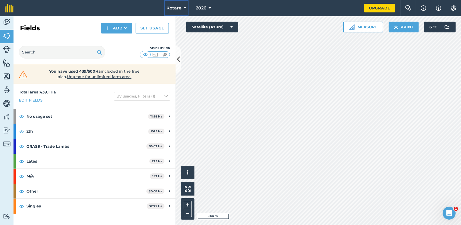
click at [187, 7] on button "Kotare" at bounding box center [176, 8] width 24 height 16
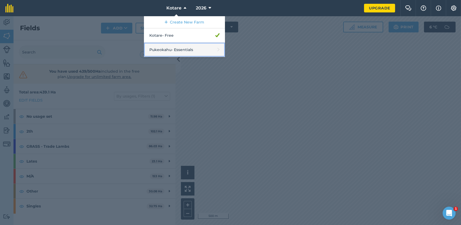
click at [176, 47] on link "Pukeokahu - Essentials" at bounding box center [184, 50] width 81 height 14
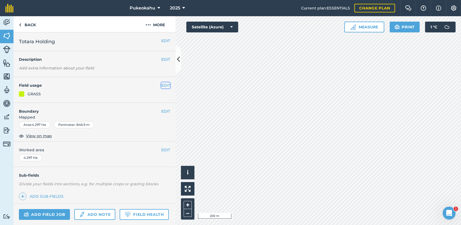
click at [162, 85] on button "EDIT" at bounding box center [165, 85] width 9 height 6
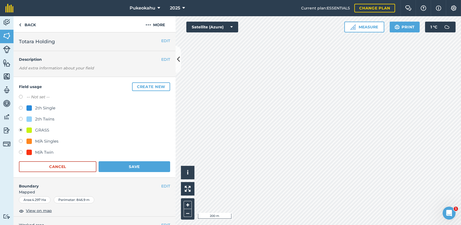
click at [49, 119] on div "2th Twins" at bounding box center [44, 119] width 19 height 6
radio input "true"
radio input "false"
click at [132, 167] on button "Save" at bounding box center [135, 166] width 72 height 11
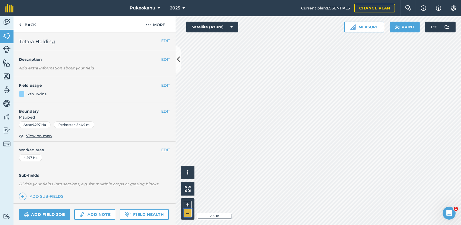
click at [186, 213] on button "–" at bounding box center [188, 213] width 8 height 8
click at [189, 213] on button "–" at bounding box center [188, 213] width 8 height 8
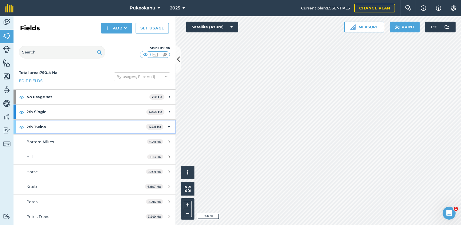
click at [167, 127] on div "2th Twins 124.8 Ha" at bounding box center [95, 127] width 162 height 15
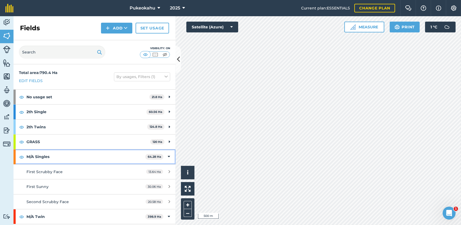
click at [166, 156] on div "M/A Singles 64.28 Ha" at bounding box center [95, 156] width 162 height 15
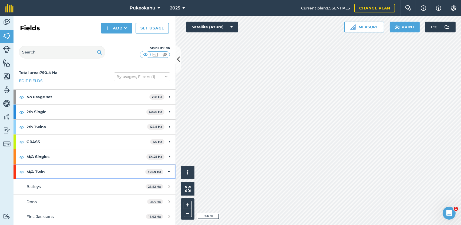
click at [168, 173] on icon at bounding box center [169, 172] width 2 height 6
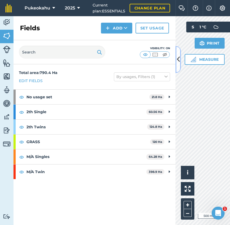
click at [178, 55] on icon at bounding box center [178, 59] width 3 height 9
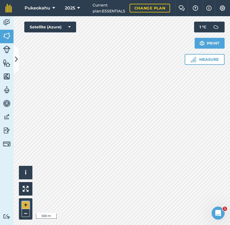
click at [25, 206] on button "+" at bounding box center [26, 205] width 8 height 8
click at [15, 65] on button at bounding box center [16, 59] width 5 height 27
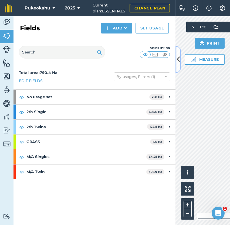
click at [178, 59] on icon at bounding box center [178, 59] width 3 height 9
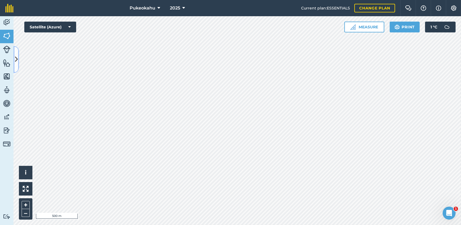
click at [15, 58] on icon at bounding box center [16, 59] width 3 height 9
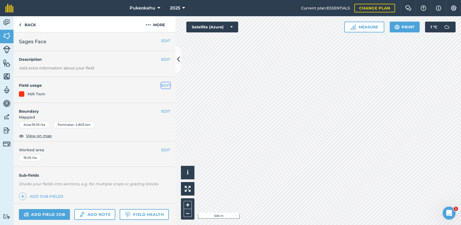
click at [161, 87] on button "EDIT" at bounding box center [165, 85] width 9 height 6
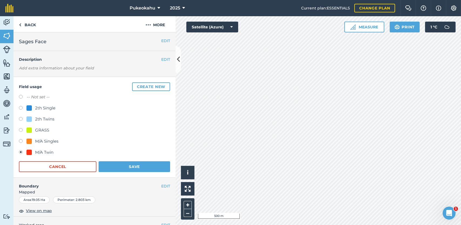
click at [22, 141] on label at bounding box center [23, 141] width 8 height 5
radio input "true"
radio input "false"
click at [119, 169] on button "Save" at bounding box center [135, 166] width 72 height 11
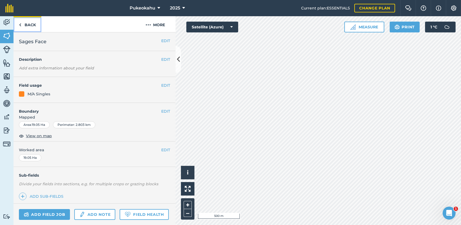
click at [28, 24] on link "Back" at bounding box center [28, 24] width 28 height 16
click at [161, 85] on button "EDIT" at bounding box center [165, 85] width 9 height 6
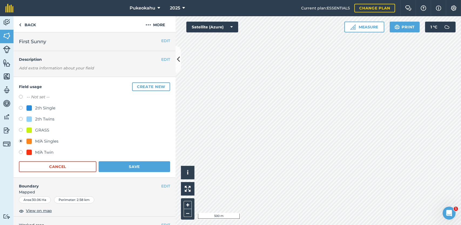
click at [46, 140] on div "M/A Singles" at bounding box center [46, 141] width 23 height 6
click at [42, 151] on div "M/A Twin" at bounding box center [44, 152] width 18 height 6
radio input "true"
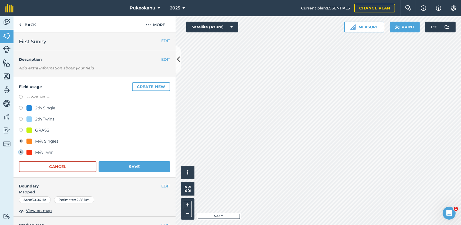
radio input "false"
click at [123, 165] on button "Save" at bounding box center [135, 166] width 72 height 11
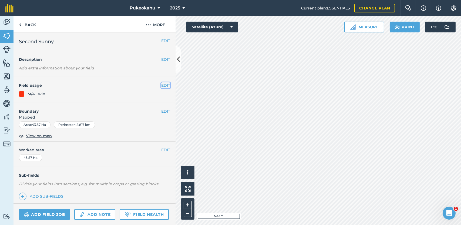
click at [162, 87] on button "EDIT" at bounding box center [165, 85] width 9 height 6
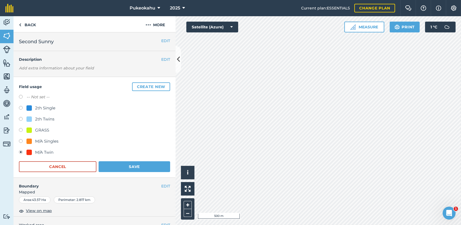
click at [22, 140] on label at bounding box center [23, 141] width 8 height 5
radio input "true"
radio input "false"
click at [109, 164] on button "Save" at bounding box center [135, 166] width 72 height 11
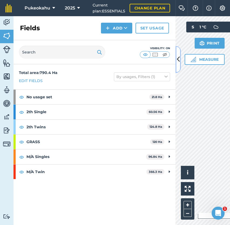
click at [176, 65] on button at bounding box center [178, 59] width 5 height 27
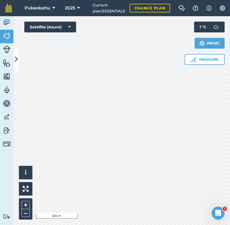
click at [230, 178] on html "Pukeokahu 2025 Current plan : ESSENTIALS Change plan Farm Chat Help Info Settin…" at bounding box center [115, 112] width 230 height 225
click at [24, 205] on button "+" at bounding box center [26, 205] width 8 height 8
click at [230, 92] on html "Pukeokahu 2025 Current plan : ESSENTIALS Change plan Farm Chat Help Info Settin…" at bounding box center [115, 112] width 230 height 225
click at [194, 58] on img at bounding box center [193, 59] width 5 height 5
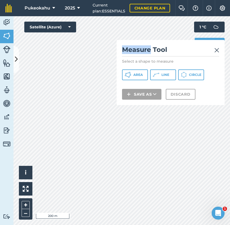
click at [168, 24] on div "Hello i © 2025 TomTom, Microsoft 200 m + – Satellite (Azure) Measure Measure To…" at bounding box center [122, 120] width 217 height 209
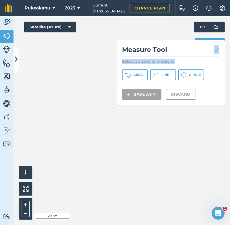
drag, startPoint x: 180, startPoint y: 50, endPoint x: 200, endPoint y: 35, distance: 25.2
click at [200, 35] on div "Measure Measure Tool Select a shape to measure Area Line Circle Save as Discard…" at bounding box center [205, 43] width 40 height 43
click at [137, 73] on span "Area" at bounding box center [137, 75] width 9 height 4
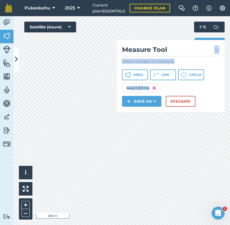
click at [216, 52] on img at bounding box center [216, 50] width 5 height 6
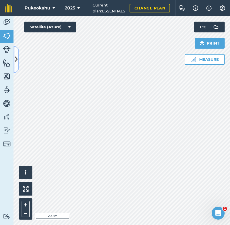
click at [18, 61] on button at bounding box center [16, 59] width 5 height 27
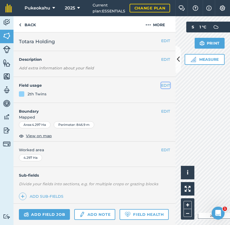
click at [162, 86] on button "EDIT" at bounding box center [165, 85] width 9 height 6
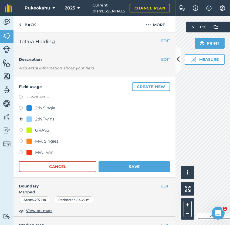
click at [33, 131] on div "GRASS" at bounding box center [37, 130] width 23 height 6
radio input "true"
radio input "false"
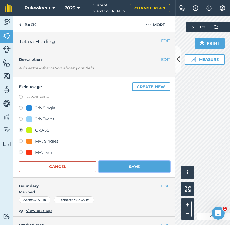
click at [131, 167] on button "Save" at bounding box center [135, 166] width 72 height 11
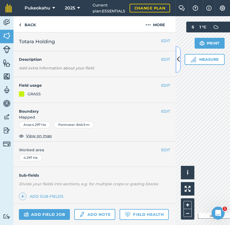
click at [176, 62] on button at bounding box center [178, 59] width 5 height 27
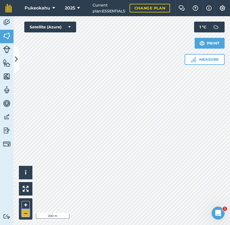
click at [26, 212] on button "–" at bounding box center [26, 213] width 8 height 8
click at [26, 204] on button "+" at bounding box center [26, 205] width 8 height 8
click at [24, 214] on button "–" at bounding box center [26, 213] width 8 height 8
click at [16, 59] on icon at bounding box center [16, 59] width 3 height 9
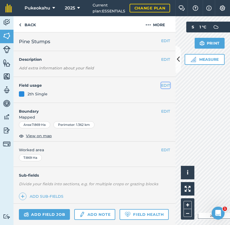
click at [163, 85] on button "EDIT" at bounding box center [165, 85] width 9 height 6
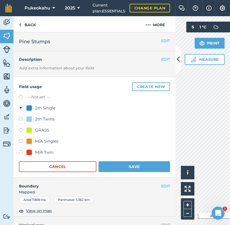
click at [49, 118] on div "2th Twins" at bounding box center [44, 119] width 19 height 6
radio input "true"
radio input "false"
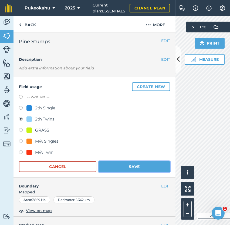
click at [116, 166] on button "Save" at bounding box center [135, 166] width 72 height 11
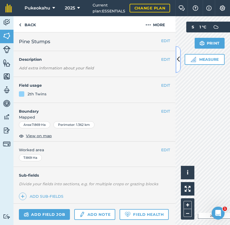
click at [178, 67] on button at bounding box center [178, 59] width 5 height 27
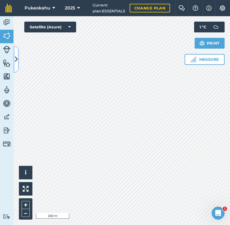
click at [15, 62] on icon at bounding box center [16, 59] width 3 height 9
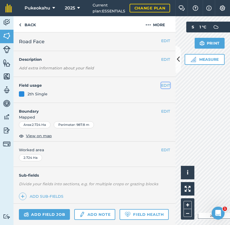
click at [161, 86] on button "EDIT" at bounding box center [165, 85] width 9 height 6
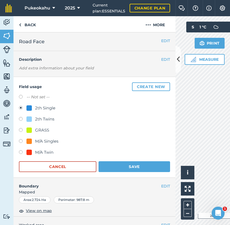
click at [52, 118] on div "2th Twins" at bounding box center [44, 119] width 19 height 6
radio input "true"
radio input "false"
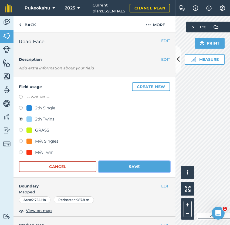
click at [122, 165] on button "Save" at bounding box center [135, 166] width 72 height 11
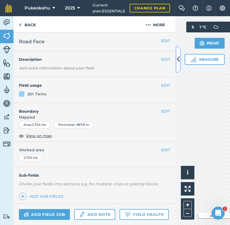
click at [177, 62] on icon at bounding box center [178, 59] width 3 height 9
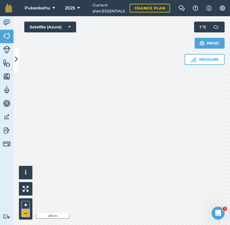
click at [26, 213] on button "–" at bounding box center [26, 213] width 8 height 8
click at [17, 64] on icon at bounding box center [16, 59] width 3 height 9
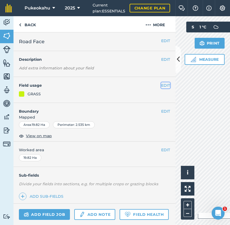
click at [161, 85] on button "EDIT" at bounding box center [165, 85] width 9 height 6
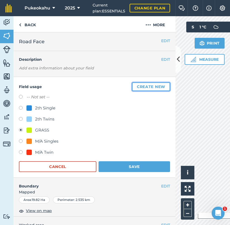
click at [140, 85] on button "Create new" at bounding box center [151, 86] width 38 height 9
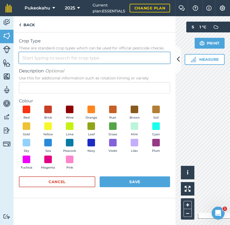
click at [56, 59] on input "Crop Type These are standard crop types which can be used for official pesticid…" at bounding box center [94, 57] width 151 height 11
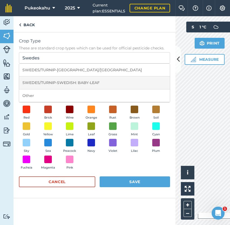
click at [47, 83] on li "SWEDES/TURNIP-SWEDISH: BABY-LEAF" at bounding box center [94, 82] width 151 height 13
type input "SWEDES/TURNIP-SWEDISH: BABY-LEAF"
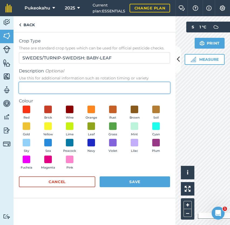
click at [36, 88] on input "Description Optional Use this for additional information such as rotation timin…" at bounding box center [94, 87] width 151 height 11
type input "Crop"
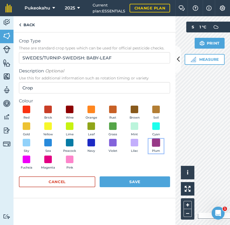
click at [157, 145] on span at bounding box center [156, 143] width 8 height 8
click at [131, 182] on button "Save" at bounding box center [135, 181] width 71 height 11
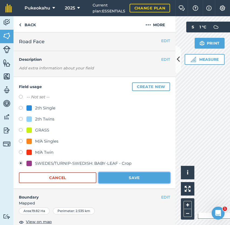
click at [126, 177] on button "Save" at bounding box center [135, 177] width 72 height 11
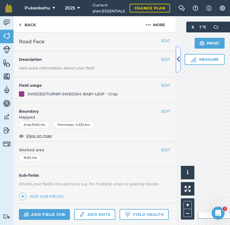
click at [176, 63] on button at bounding box center [178, 59] width 5 height 27
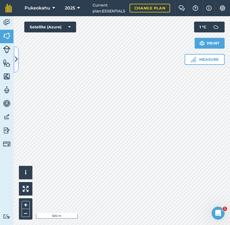
click at [16, 55] on icon at bounding box center [16, 59] width 3 height 9
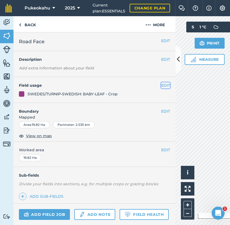
click at [165, 85] on button "EDIT" at bounding box center [165, 85] width 9 height 6
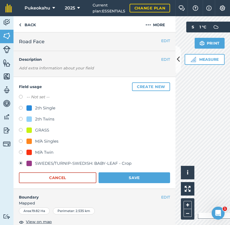
click at [25, 131] on label at bounding box center [23, 130] width 8 height 5
radio input "true"
radio input "false"
click at [119, 175] on button "Save" at bounding box center [135, 177] width 72 height 11
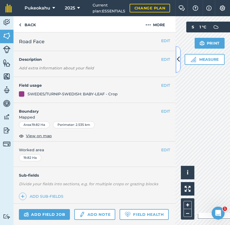
click at [177, 62] on button at bounding box center [178, 59] width 5 height 27
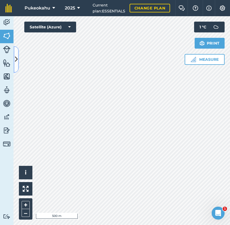
click at [15, 63] on button at bounding box center [16, 59] width 5 height 27
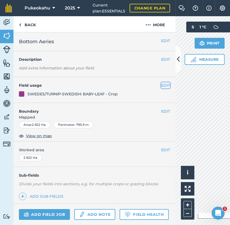
click at [162, 84] on button "EDIT" at bounding box center [165, 85] width 9 height 6
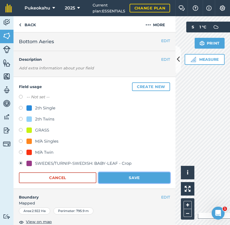
click at [118, 180] on button "Save" at bounding box center [135, 177] width 72 height 11
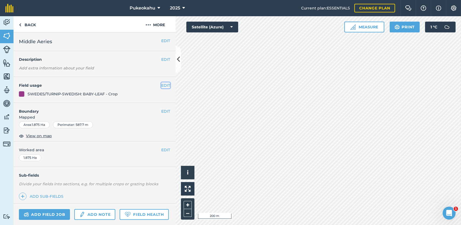
click at [161, 85] on button "EDIT" at bounding box center [165, 85] width 9 height 6
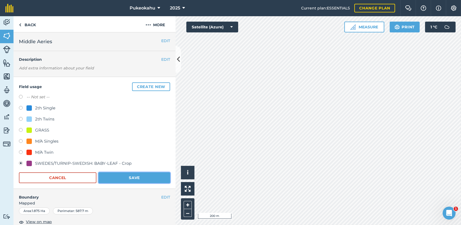
click at [135, 178] on button "Save" at bounding box center [135, 177] width 72 height 11
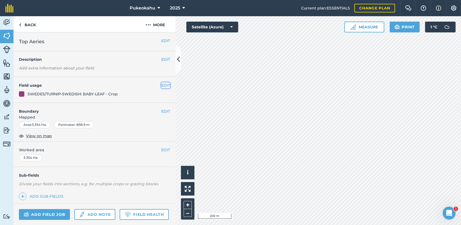
click at [163, 84] on button "EDIT" at bounding box center [165, 85] width 9 height 6
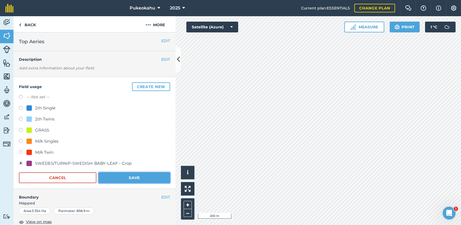
click at [128, 177] on button "Save" at bounding box center [135, 177] width 72 height 11
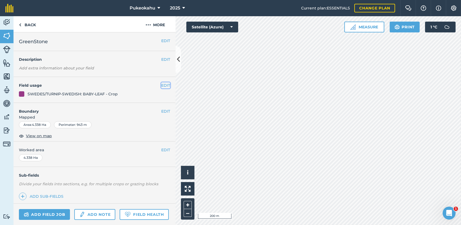
click at [162, 86] on button "EDIT" at bounding box center [165, 85] width 9 height 6
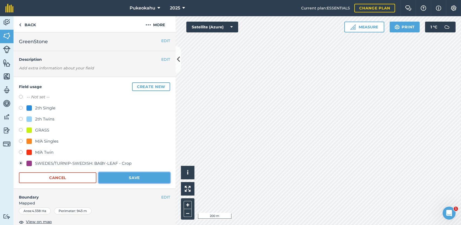
click at [127, 175] on button "Save" at bounding box center [135, 177] width 72 height 11
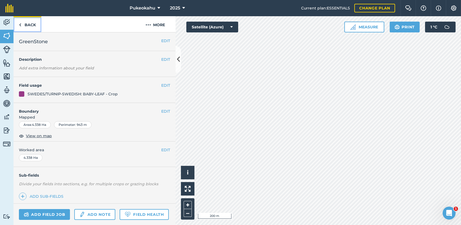
click at [32, 28] on link "Back" at bounding box center [28, 24] width 28 height 16
click at [161, 85] on button "EDIT" at bounding box center [165, 85] width 9 height 6
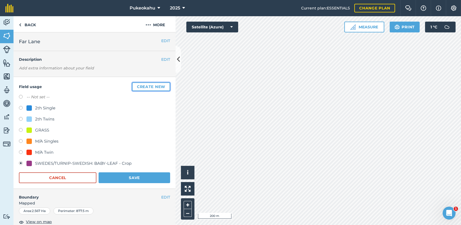
click at [139, 86] on button "Create new" at bounding box center [151, 86] width 38 height 9
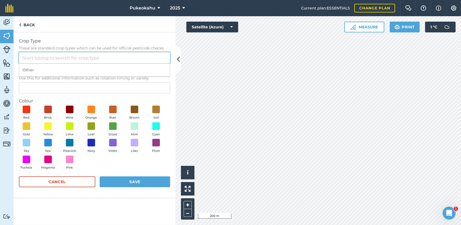
click at [48, 57] on input "Crop Type These are standard crop types which can be used for official pesticid…" at bounding box center [94, 57] width 151 height 11
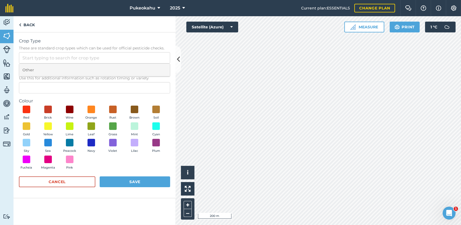
click at [45, 66] on li "Other" at bounding box center [94, 70] width 151 height 13
type input "Other"
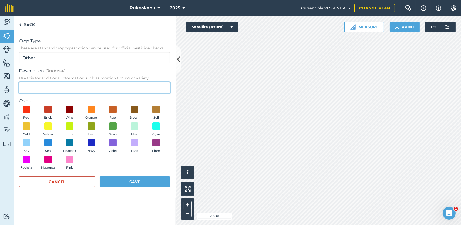
click at [42, 89] on input "Description Optional Use this for additional information such as rotation timin…" at bounding box center [94, 87] width 151 height 11
type input "[DEMOGRAPHIC_DATA]/Hgt"
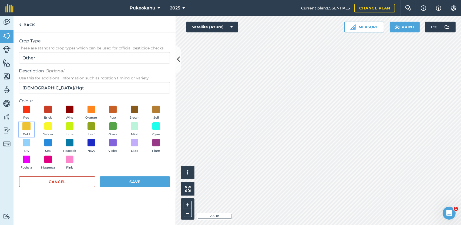
click at [25, 129] on span at bounding box center [26, 126] width 8 height 8
click at [120, 182] on button "Save" at bounding box center [135, 181] width 71 height 11
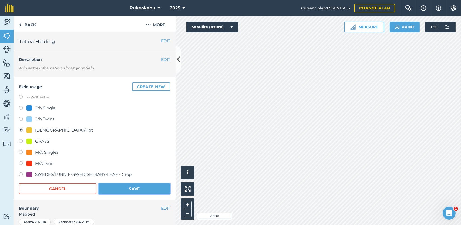
click at [115, 188] on button "Save" at bounding box center [135, 188] width 72 height 11
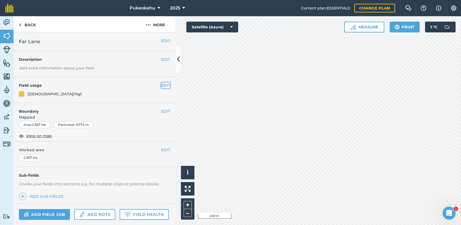
click at [163, 83] on button "EDIT" at bounding box center [165, 85] width 9 height 6
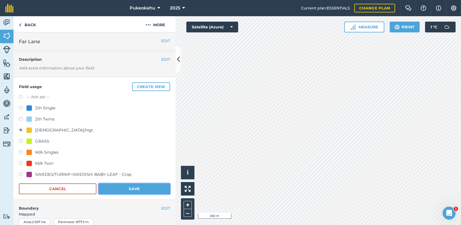
click at [142, 187] on button "Save" at bounding box center [135, 188] width 72 height 11
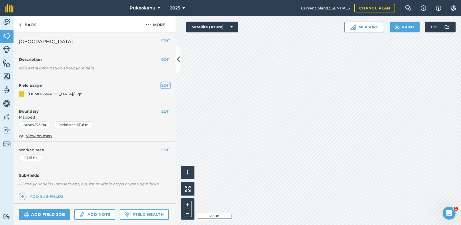
click at [164, 85] on button "EDIT" at bounding box center [165, 85] width 9 height 6
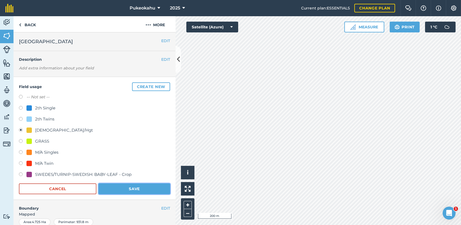
click at [129, 189] on button "Save" at bounding box center [135, 188] width 72 height 11
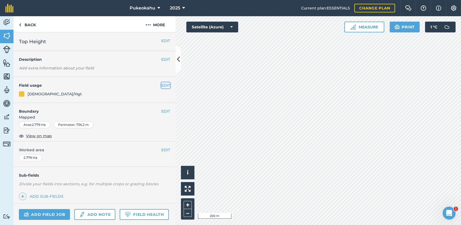
click at [162, 85] on button "EDIT" at bounding box center [165, 85] width 9 height 6
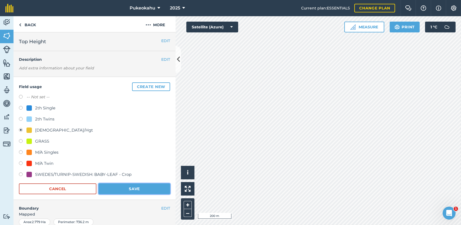
click at [126, 192] on button "Save" at bounding box center [135, 188] width 72 height 11
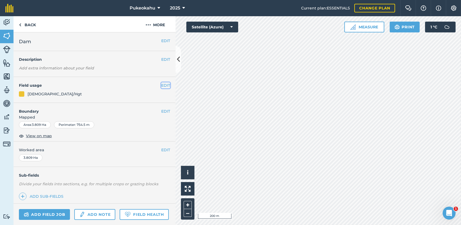
click at [161, 86] on button "EDIT" at bounding box center [165, 85] width 9 height 6
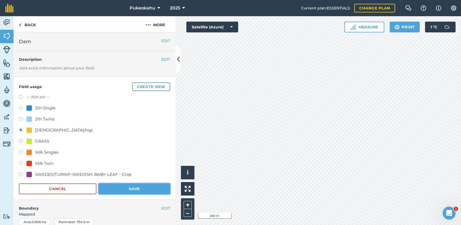
click at [137, 183] on button "Save" at bounding box center [135, 188] width 72 height 11
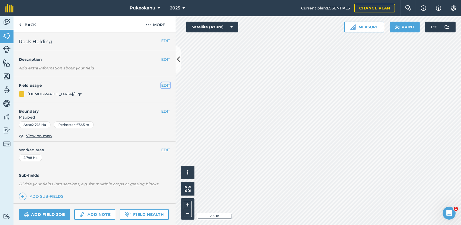
click at [161, 86] on button "EDIT" at bounding box center [165, 85] width 9 height 6
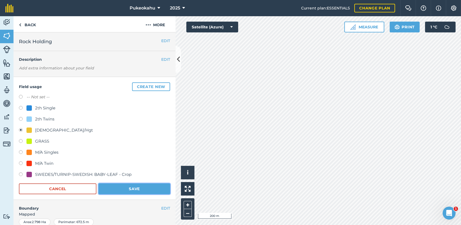
click at [140, 186] on button "Save" at bounding box center [135, 188] width 72 height 11
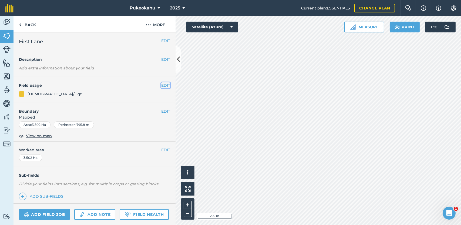
click at [161, 87] on button "EDIT" at bounding box center [165, 85] width 9 height 6
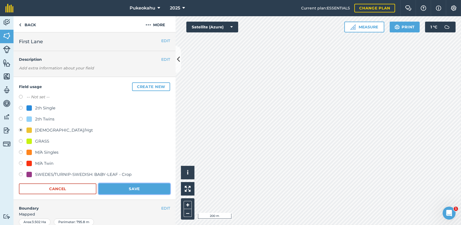
click at [138, 190] on button "Save" at bounding box center [135, 188] width 72 height 11
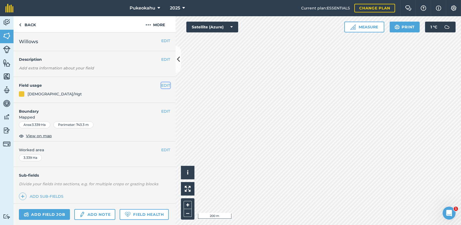
click at [161, 85] on button "EDIT" at bounding box center [165, 85] width 9 height 6
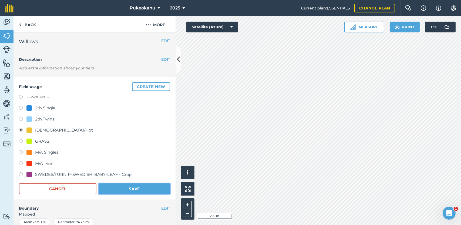
click at [139, 187] on button "Save" at bounding box center [135, 188] width 72 height 11
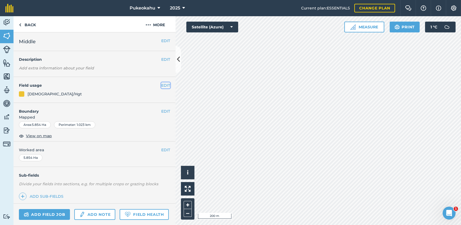
click at [161, 84] on button "EDIT" at bounding box center [165, 85] width 9 height 6
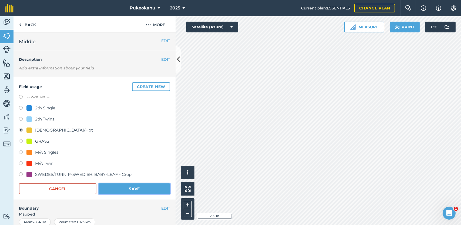
click at [124, 188] on button "Save" at bounding box center [135, 188] width 72 height 11
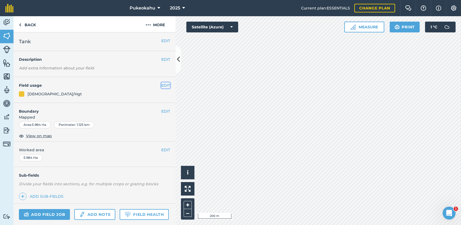
click at [161, 83] on button "EDIT" at bounding box center [165, 85] width 9 height 6
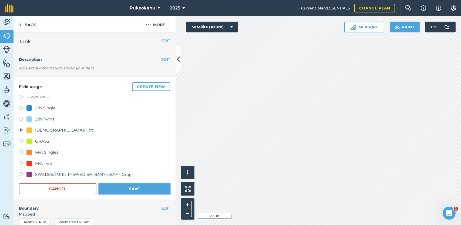
click at [140, 189] on button "Save" at bounding box center [135, 188] width 72 height 11
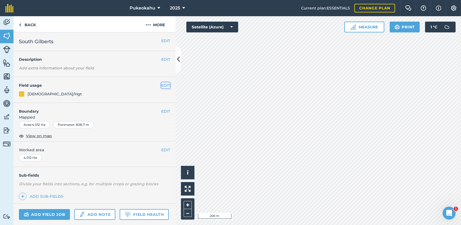
click at [164, 83] on button "EDIT" at bounding box center [165, 85] width 9 height 6
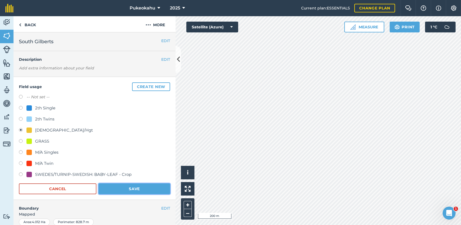
click at [132, 188] on button "Save" at bounding box center [135, 188] width 72 height 11
click at [227, 137] on div "Activity Fields Livestock Features Maps Team Vehicles Data Reporting Billing Tu…" at bounding box center [230, 120] width 461 height 209
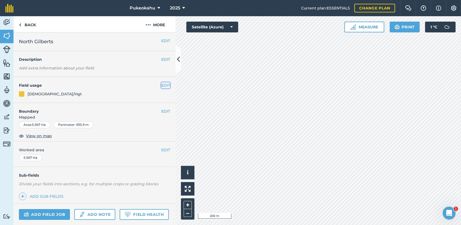
click at [164, 85] on button "EDIT" at bounding box center [165, 85] width 9 height 6
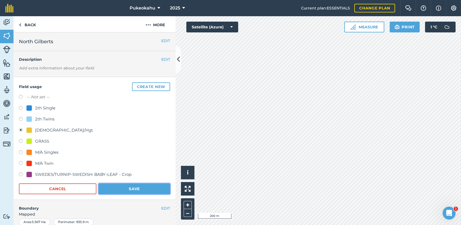
click at [143, 191] on button "Save" at bounding box center [135, 188] width 72 height 11
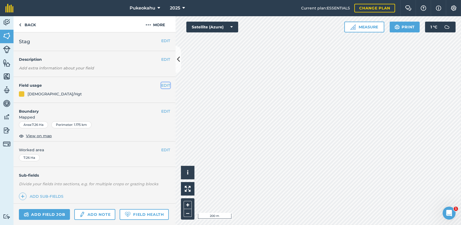
click at [163, 85] on button "EDIT" at bounding box center [165, 85] width 9 height 6
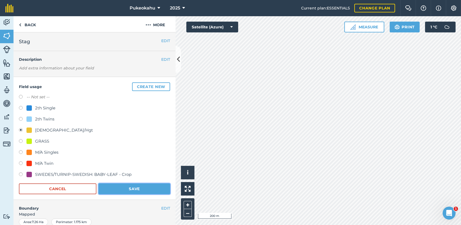
click at [130, 187] on button "Save" at bounding box center [135, 188] width 72 height 11
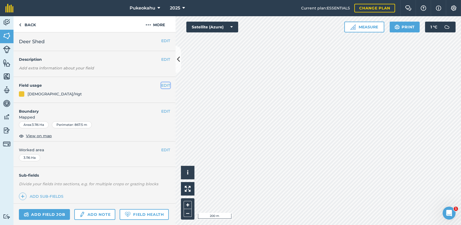
click at [162, 86] on button "EDIT" at bounding box center [165, 85] width 9 height 6
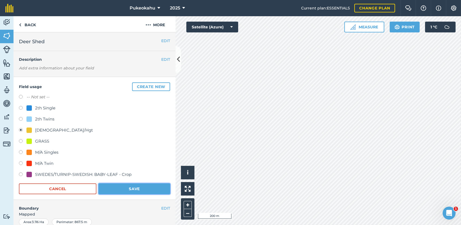
click at [142, 185] on button "Save" at bounding box center [135, 188] width 72 height 11
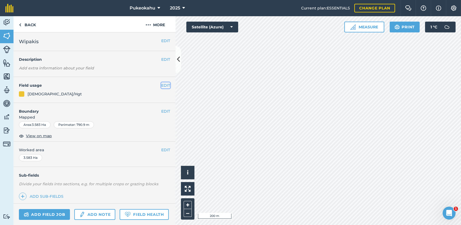
click at [161, 86] on button "EDIT" at bounding box center [165, 85] width 9 height 6
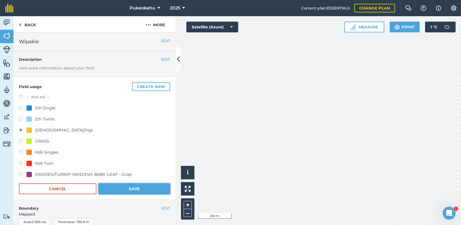
click at [130, 187] on button "Save" at bounding box center [135, 188] width 72 height 11
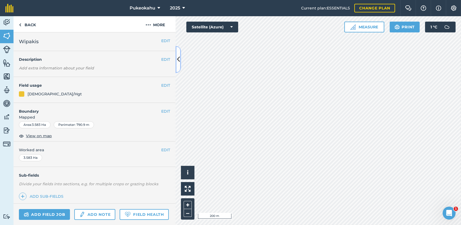
click at [177, 63] on icon at bounding box center [178, 59] width 3 height 9
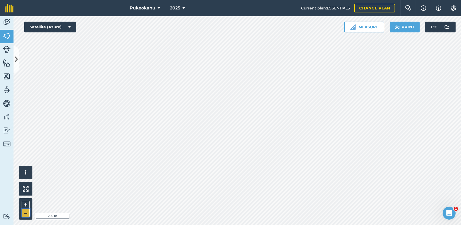
click at [27, 213] on button "–" at bounding box center [26, 213] width 8 height 8
